Goal: Entertainment & Leisure: Consume media (video, audio)

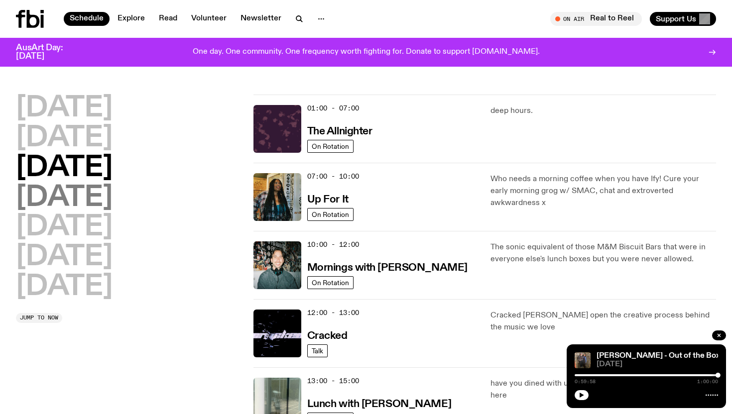
click at [88, 197] on h2 "[DATE]" at bounding box center [64, 198] width 97 height 28
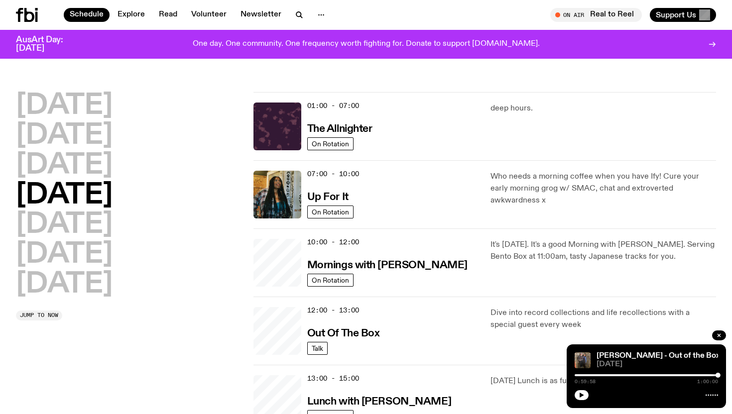
scroll to position [28, 0]
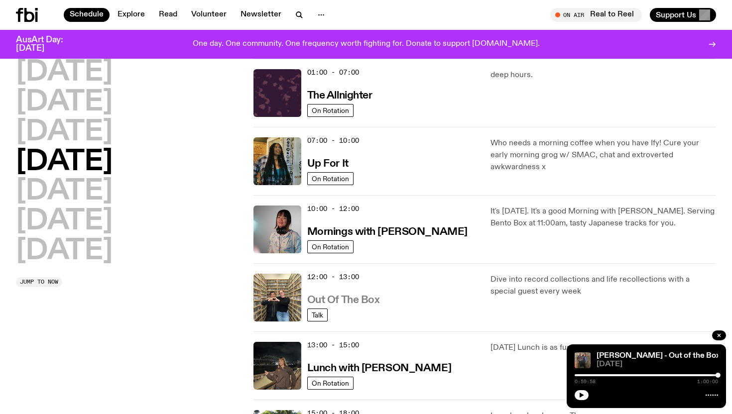
click at [356, 298] on h3 "Out Of The Box" at bounding box center [343, 300] width 73 height 10
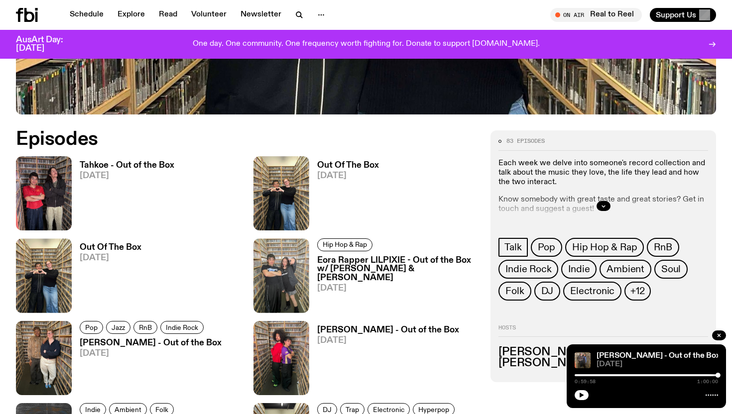
scroll to position [423, 0]
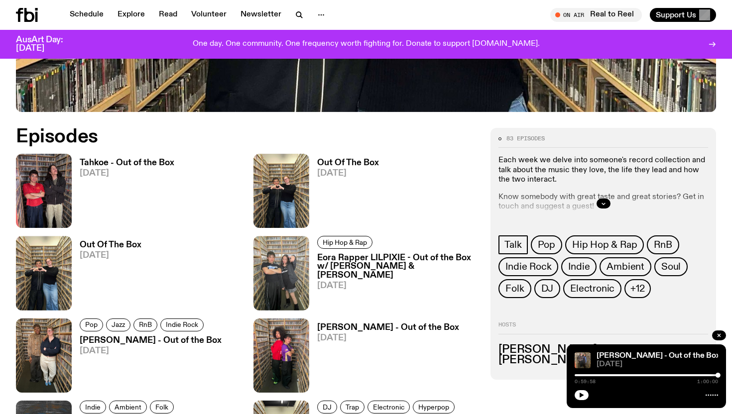
click at [340, 163] on h3 "Out Of The Box" at bounding box center [348, 163] width 62 height 8
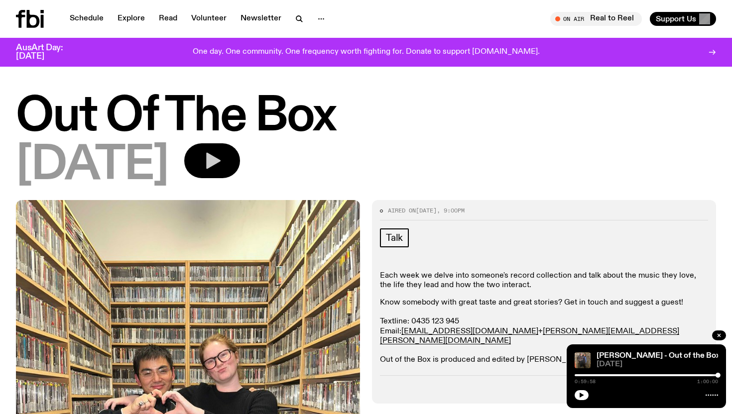
click at [221, 160] on icon "button" at bounding box center [213, 161] width 14 height 16
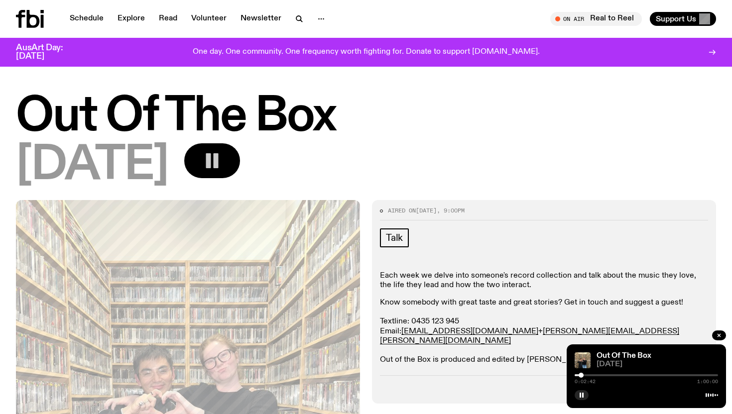
drag, startPoint x: 575, startPoint y: 376, endPoint x: 581, endPoint y: 374, distance: 6.2
click at [581, 374] on div at bounding box center [580, 375] width 5 height 5
click at [578, 375] on div at bounding box center [577, 375] width 5 height 5
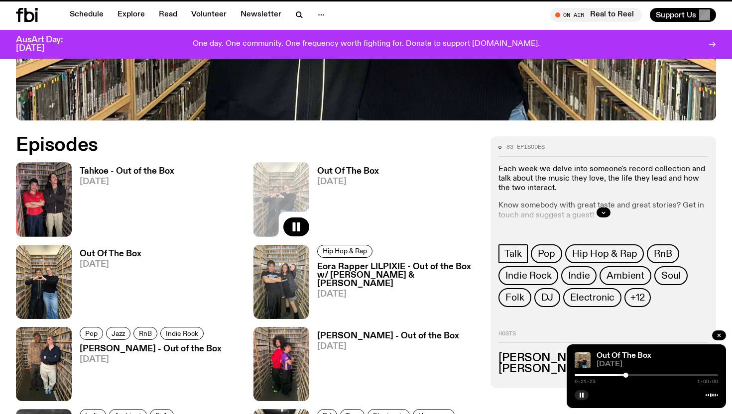
scroll to position [415, 0]
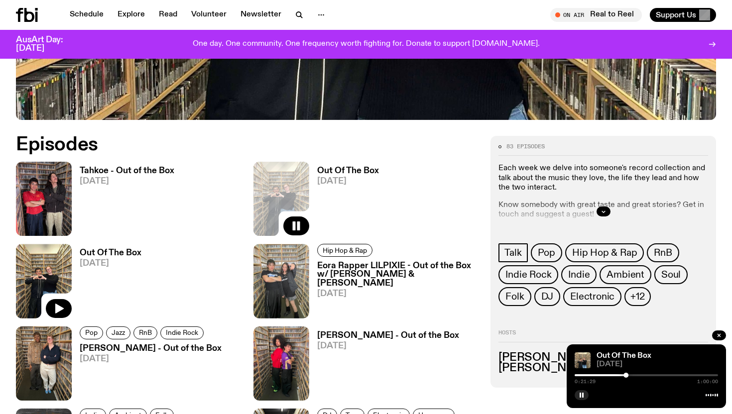
click at [54, 274] on img at bounding box center [44, 281] width 56 height 74
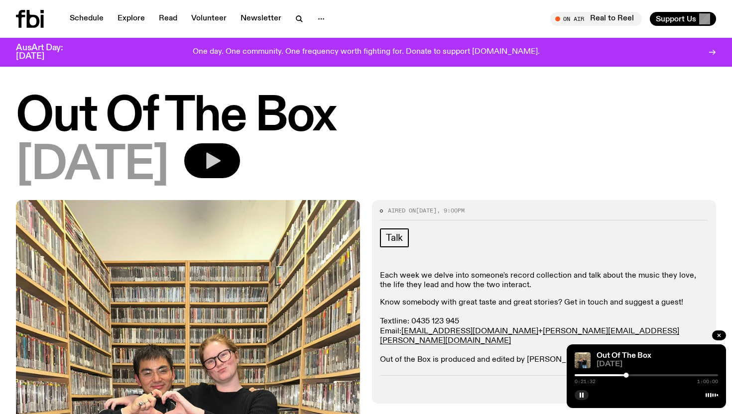
click at [221, 163] on icon "button" at bounding box center [213, 161] width 14 height 16
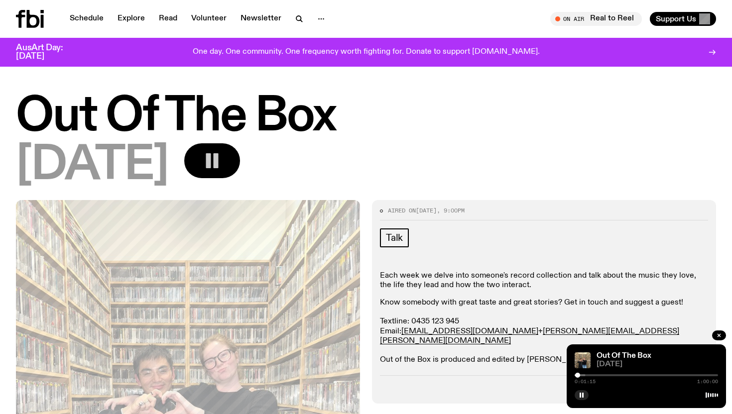
click at [577, 377] on div at bounding box center [577, 375] width 5 height 5
click at [583, 393] on icon "button" at bounding box center [581, 395] width 6 height 6
